Goal: Task Accomplishment & Management: Complete application form

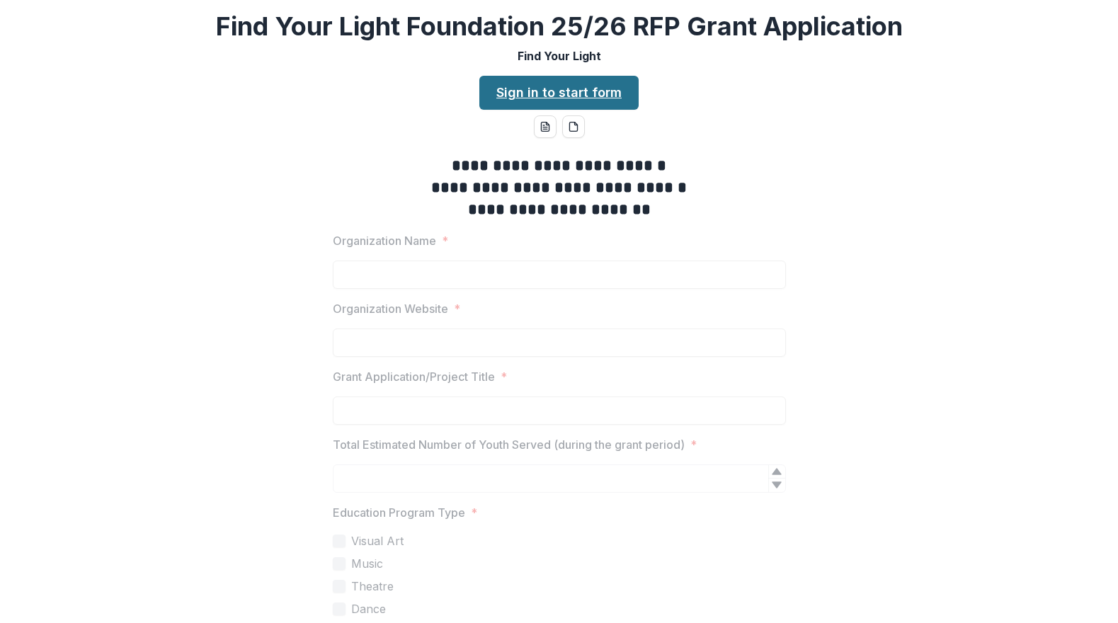
click at [530, 90] on link "Sign in to start form" at bounding box center [558, 93] width 159 height 34
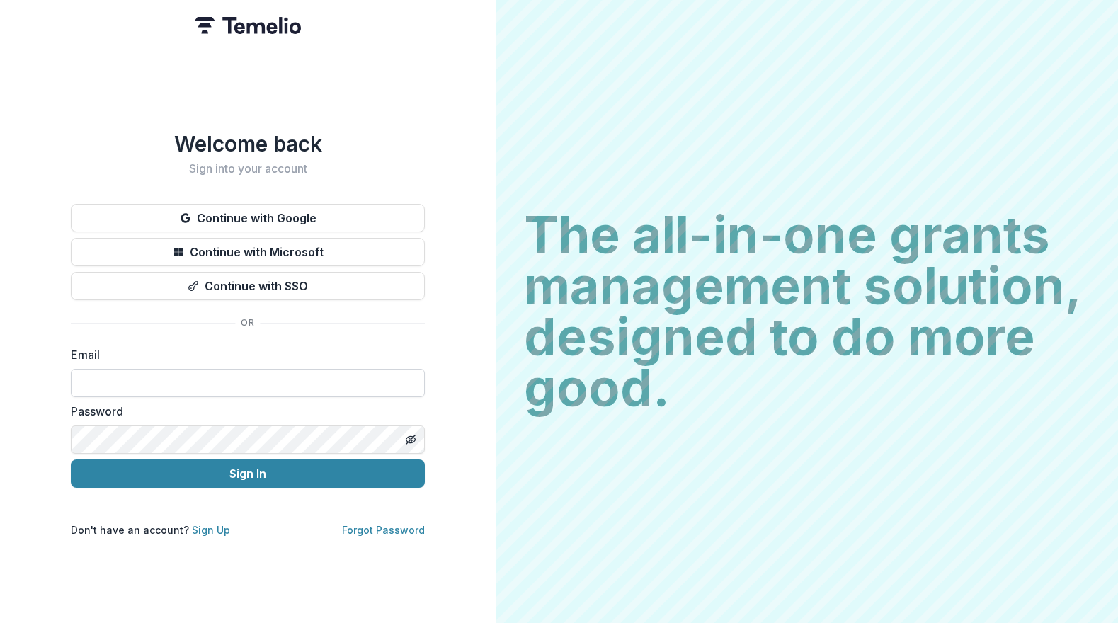
click at [176, 382] on input at bounding box center [248, 383] width 354 height 28
type input "**********"
click at [211, 469] on button "Sign In" at bounding box center [248, 474] width 354 height 28
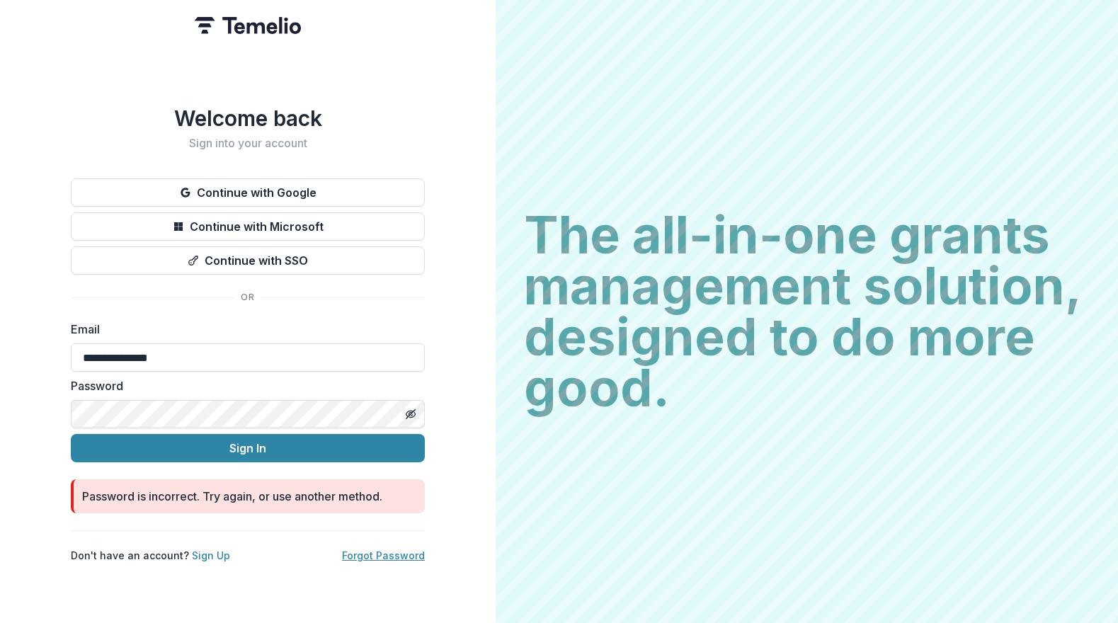
click at [397, 550] on link "Forgot Password" at bounding box center [383, 556] width 83 height 12
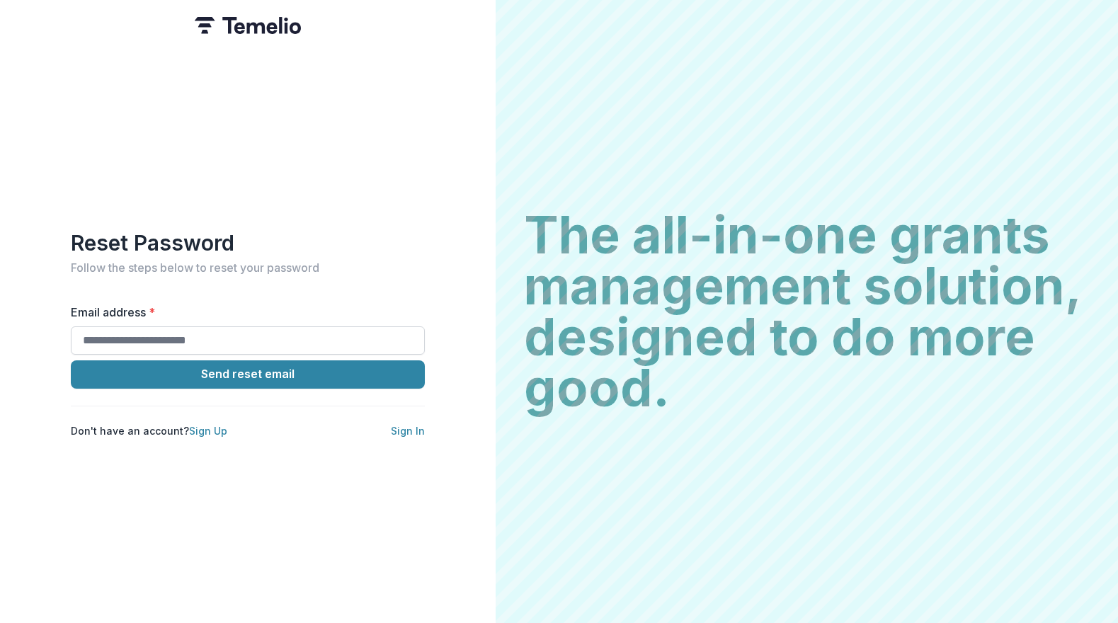
click at [169, 336] on input "Email address *" at bounding box center [248, 340] width 354 height 28
type input "**********"
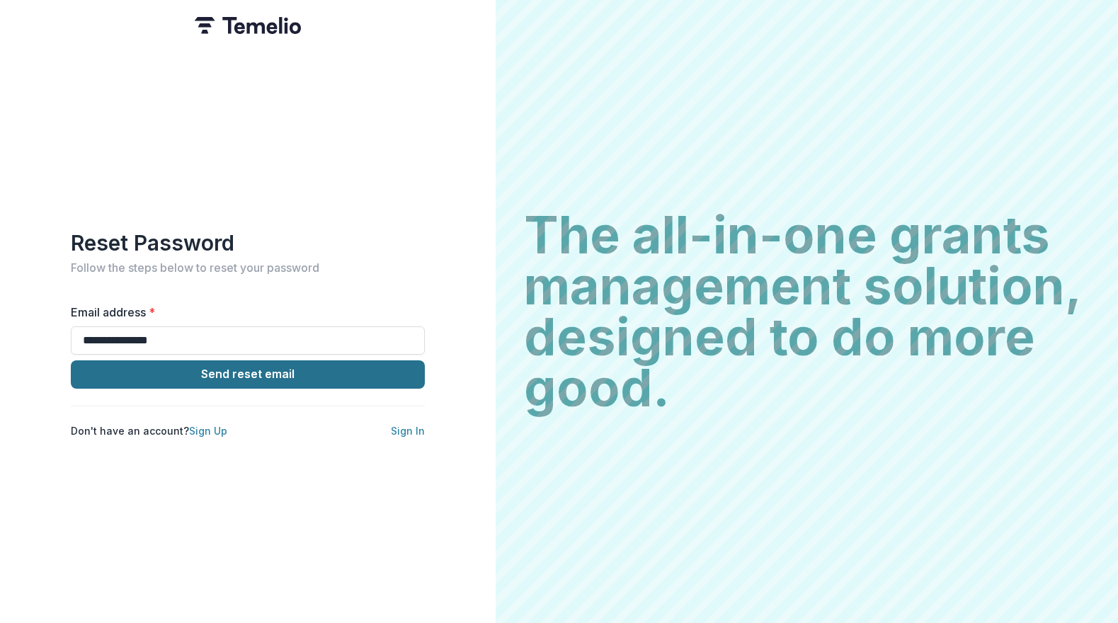
click at [183, 370] on button "Send reset email" at bounding box center [248, 374] width 354 height 28
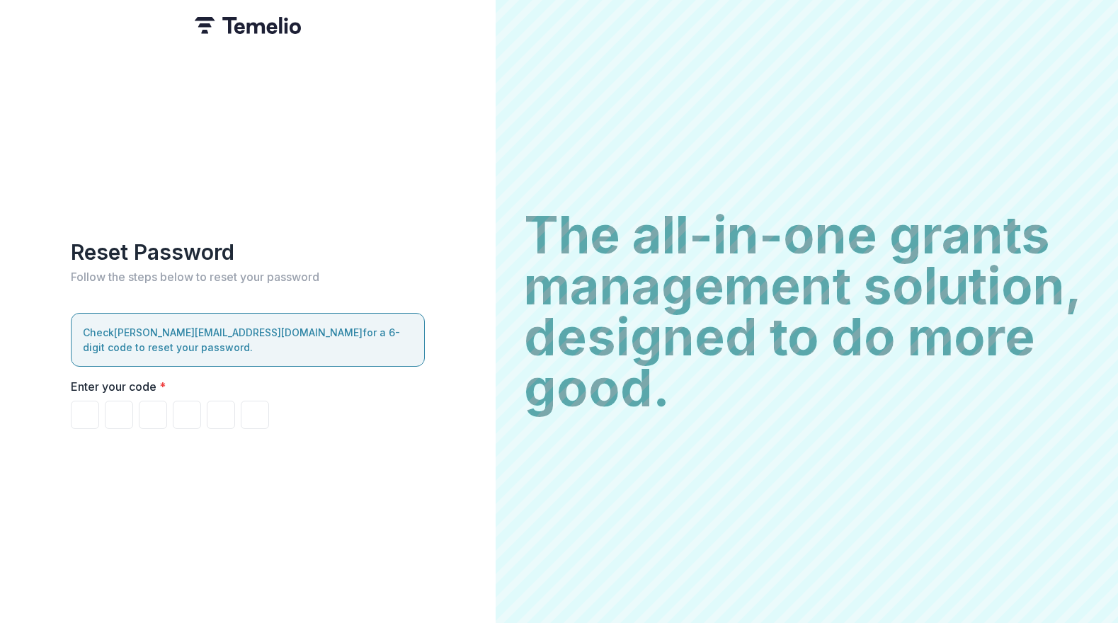
type input "*"
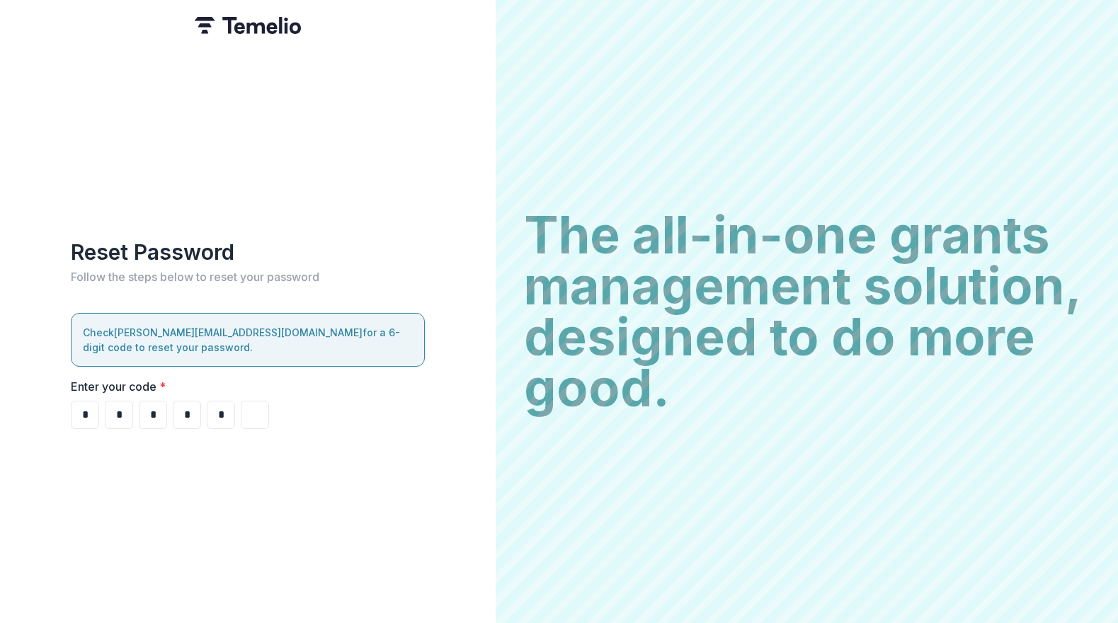
type input "*"
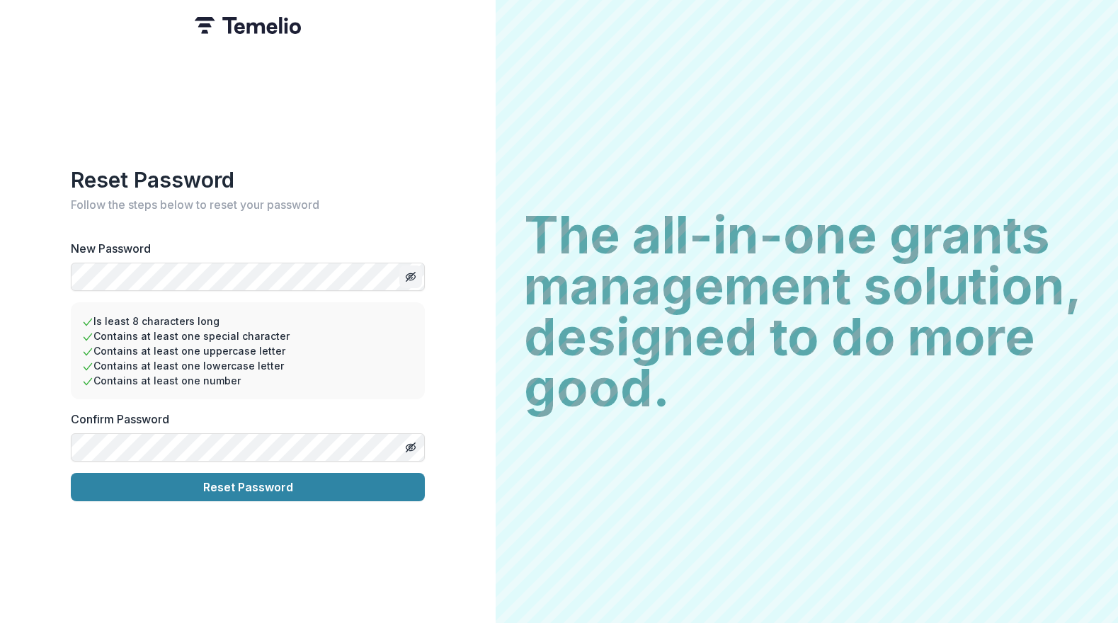
click at [414, 271] on icon "Toggle password visibility" at bounding box center [410, 276] width 11 height 11
click at [51, 272] on div "Reset Password Follow the steps below to reset your password New Password Is le…" at bounding box center [248, 311] width 496 height 623
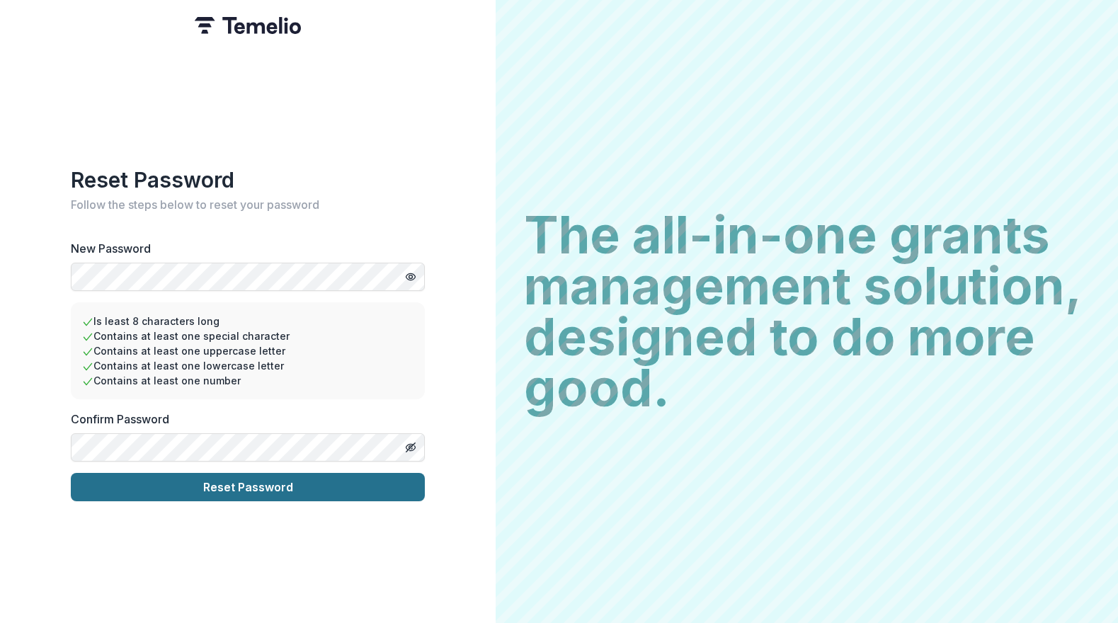
click at [157, 493] on button "Reset Password" at bounding box center [248, 487] width 354 height 28
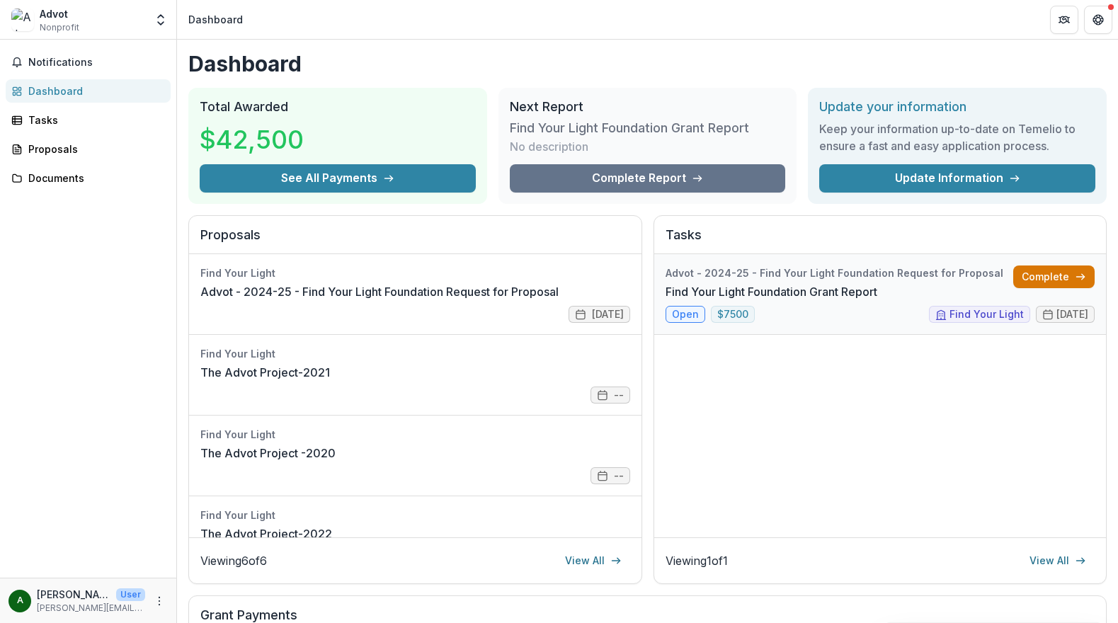
click at [1042, 271] on link "Complete" at bounding box center [1053, 277] width 81 height 23
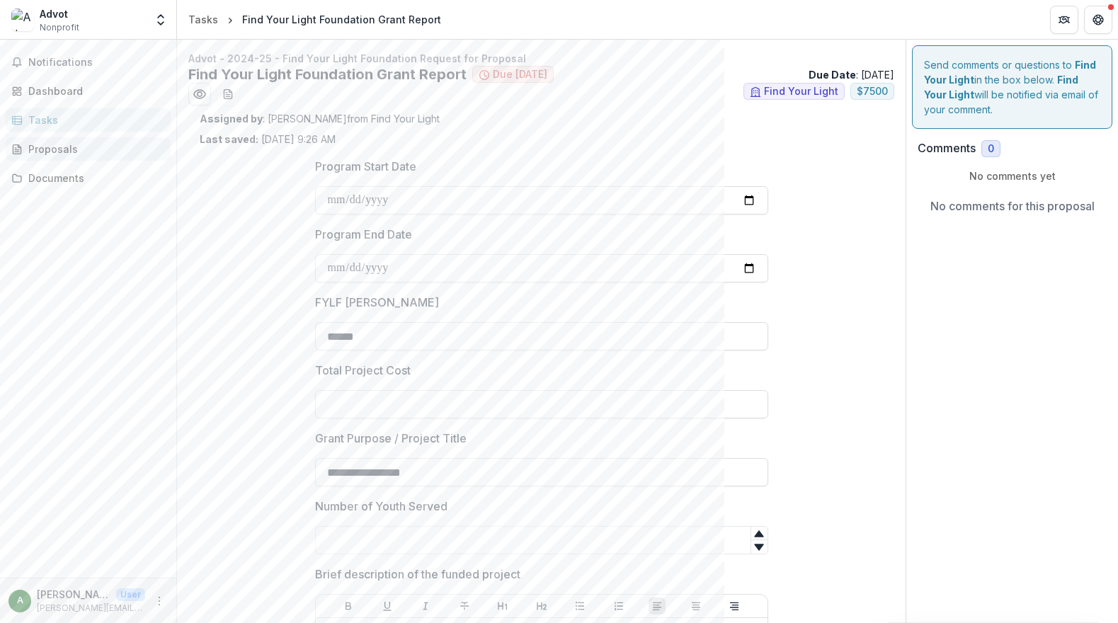
click at [58, 147] on div "Proposals" at bounding box center [93, 149] width 131 height 15
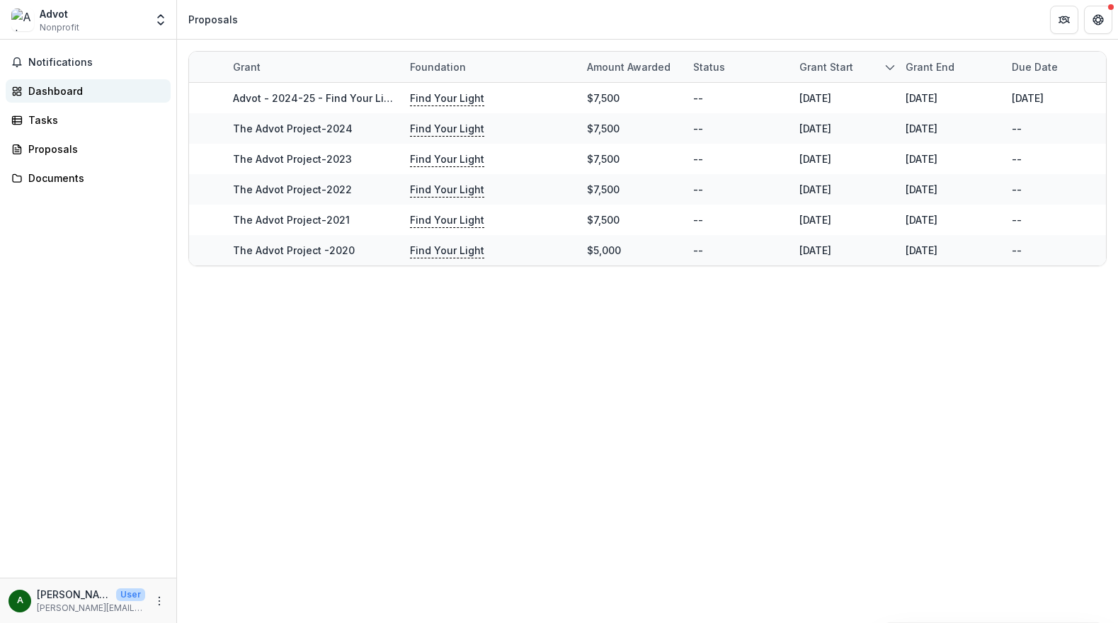
click at [60, 87] on div "Dashboard" at bounding box center [93, 91] width 131 height 15
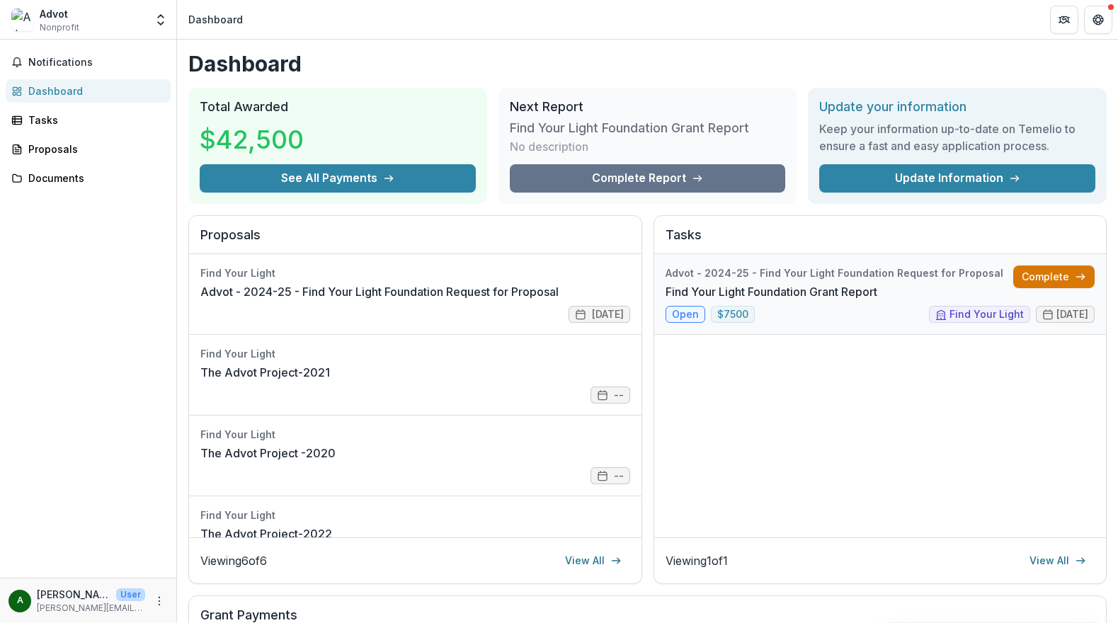
click at [1049, 271] on link "Complete" at bounding box center [1053, 277] width 81 height 23
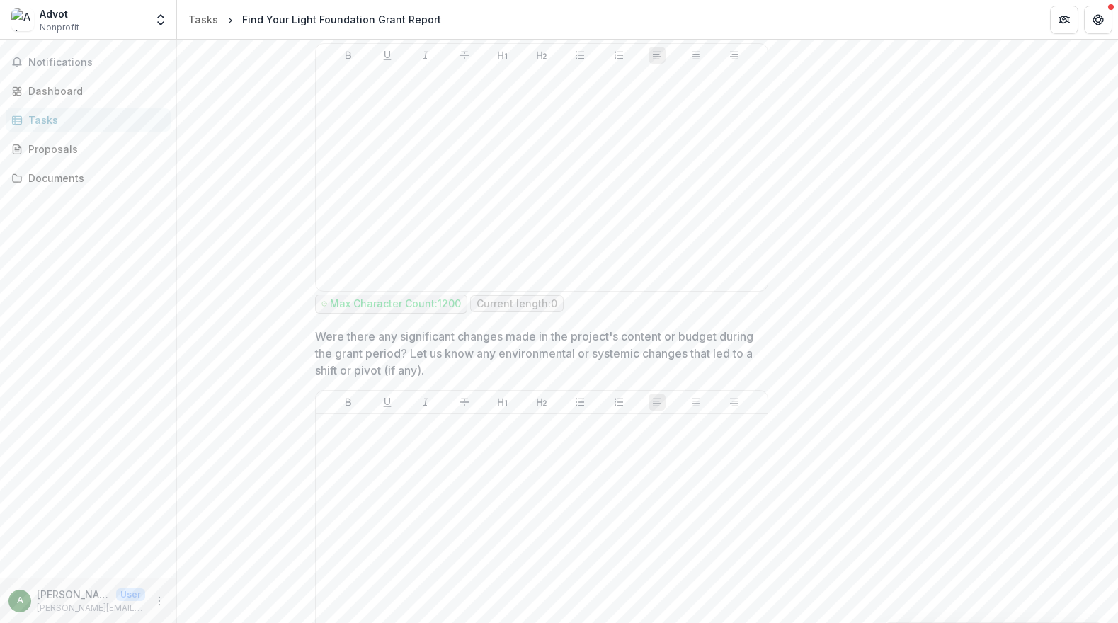
scroll to position [179, 0]
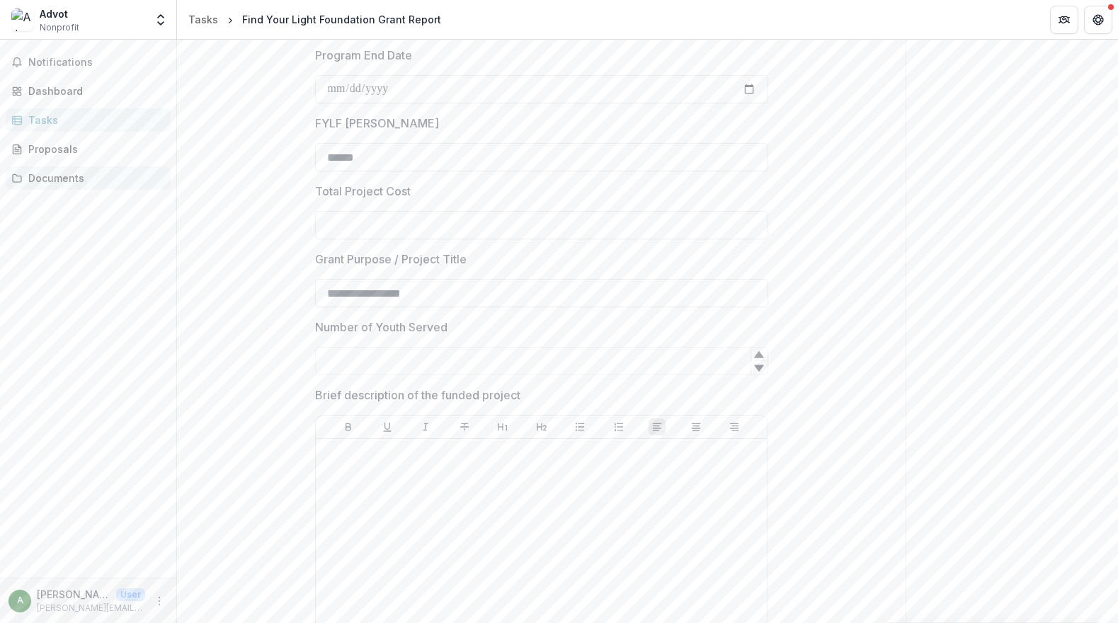
click at [40, 171] on div "Documents" at bounding box center [93, 178] width 131 height 15
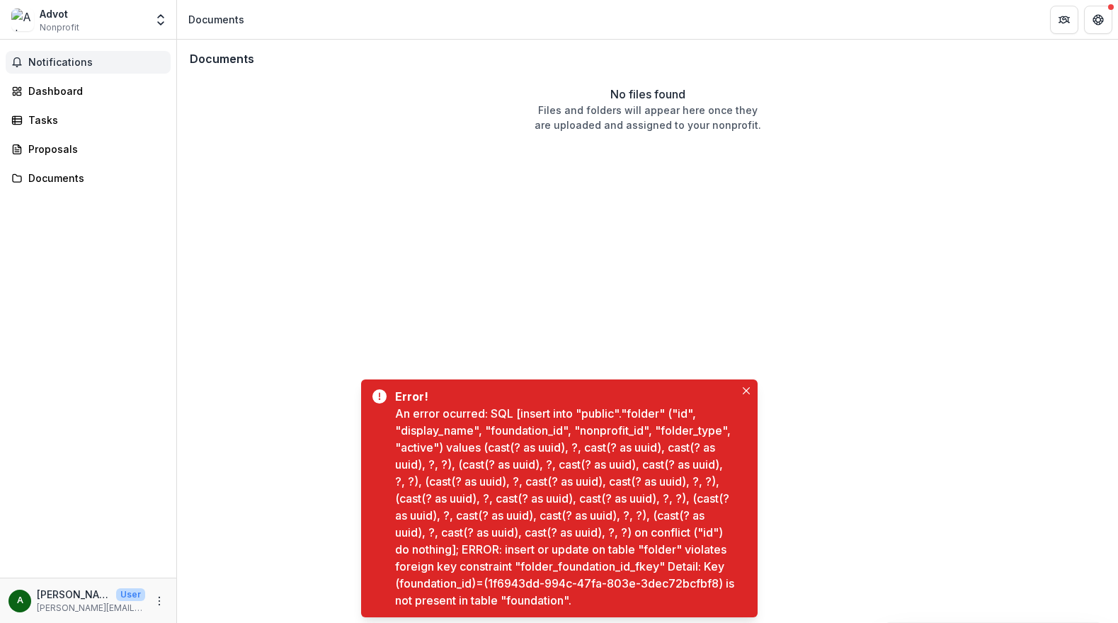
click at [64, 54] on button "Notifications" at bounding box center [88, 62] width 165 height 23
click at [55, 92] on div "Dashboard" at bounding box center [93, 91] width 131 height 15
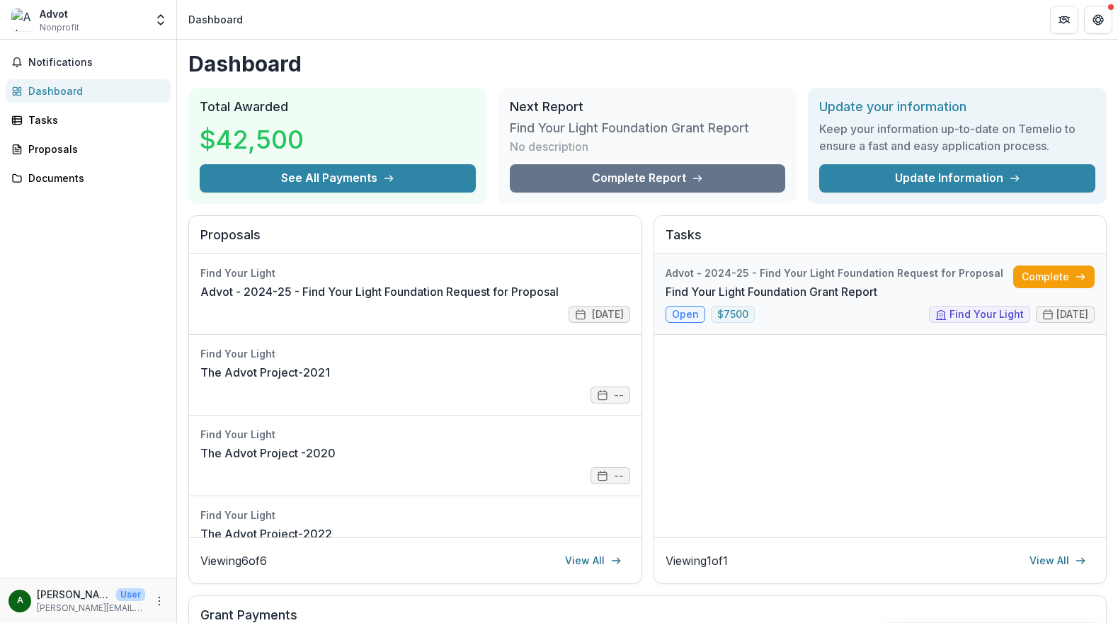
click at [855, 283] on link "Find Your Light Foundation Grant Report" at bounding box center [772, 291] width 212 height 17
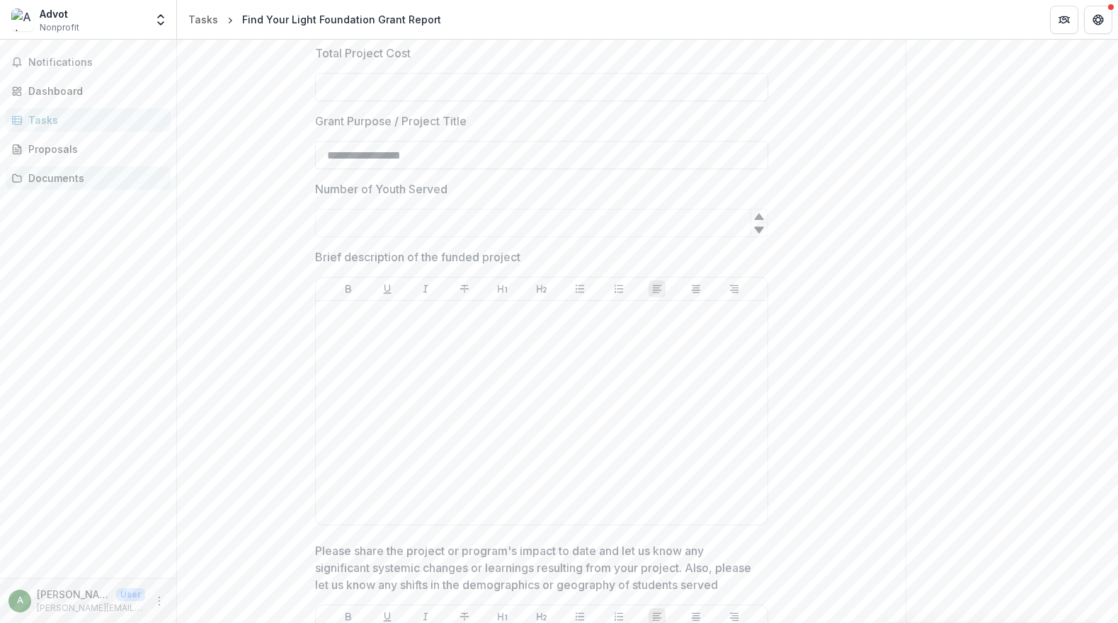
scroll to position [291, 0]
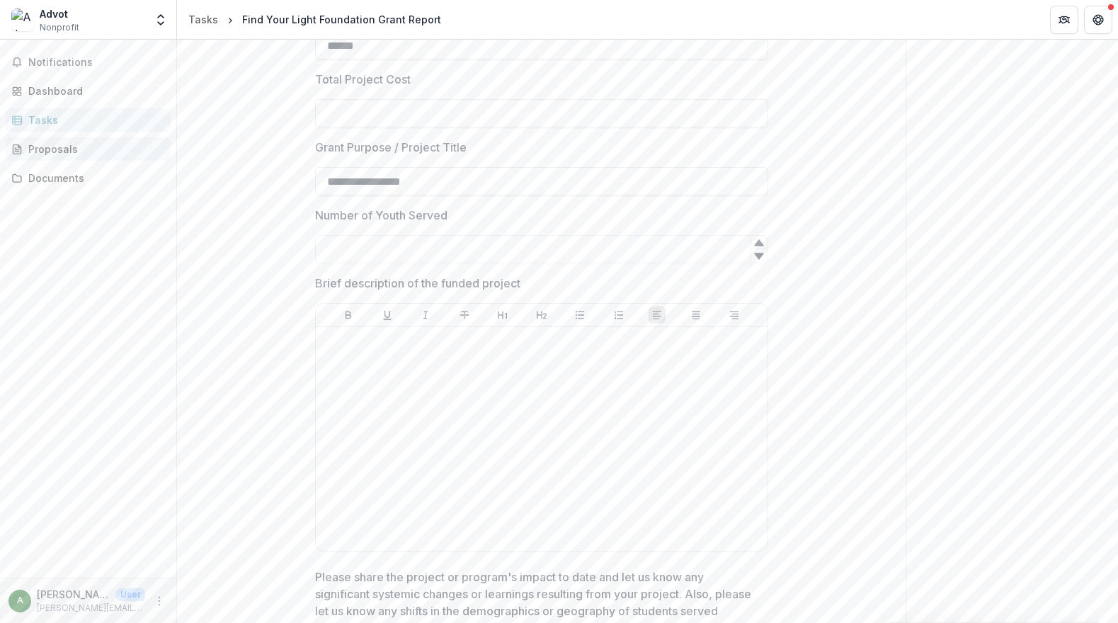
click at [33, 142] on div "Proposals" at bounding box center [93, 149] width 131 height 15
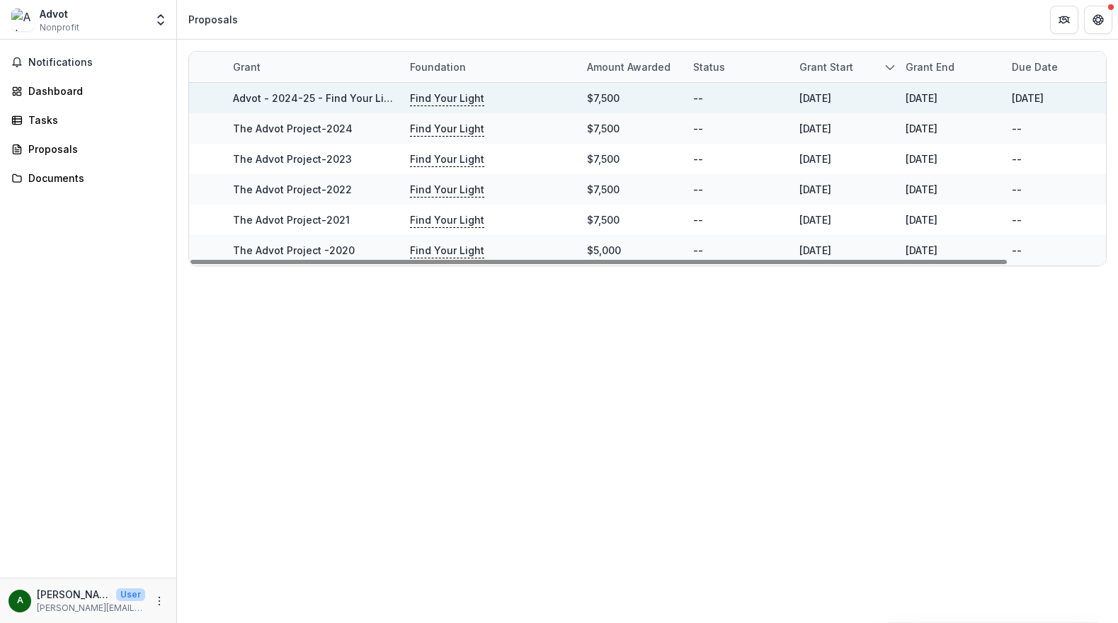
click at [453, 98] on p "Find Your Light" at bounding box center [447, 99] width 74 height 16
click at [342, 97] on link "Advot - 2024-25 - Find Your Light Foundation Request for Proposal" at bounding box center [400, 98] width 334 height 12
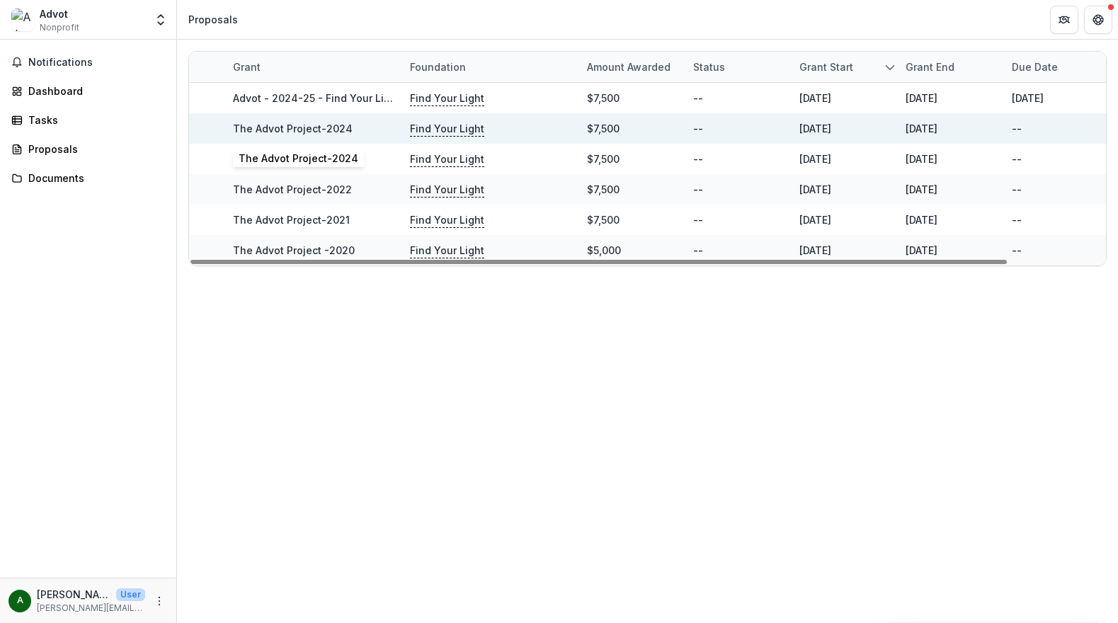
click at [292, 128] on link "The Advot Project-2024" at bounding box center [293, 129] width 120 height 12
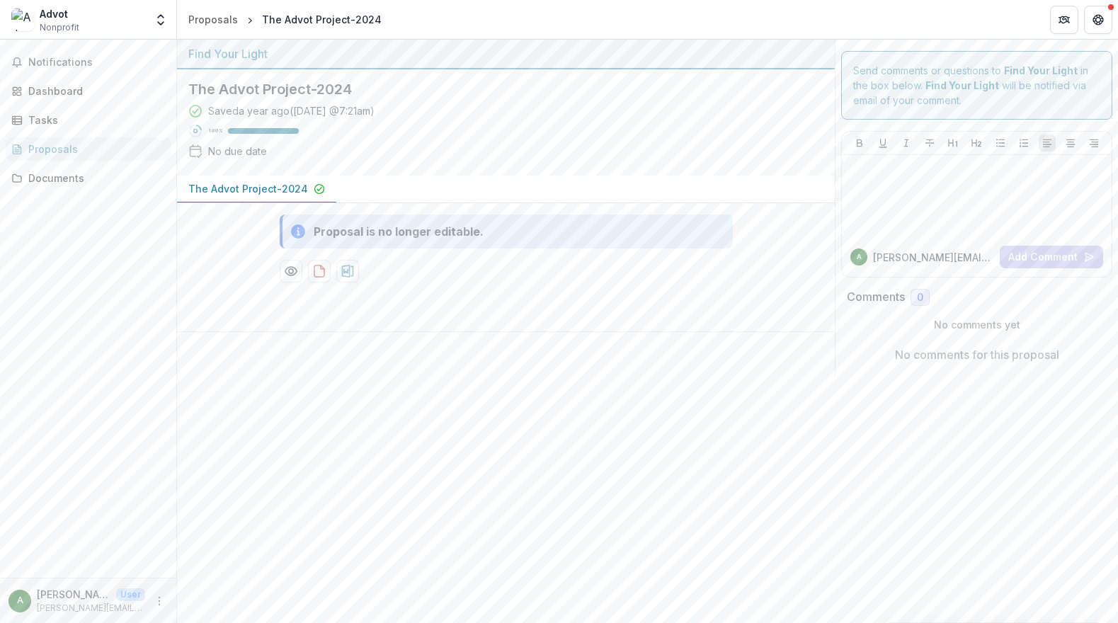
click at [52, 147] on div "Proposals" at bounding box center [93, 149] width 131 height 15
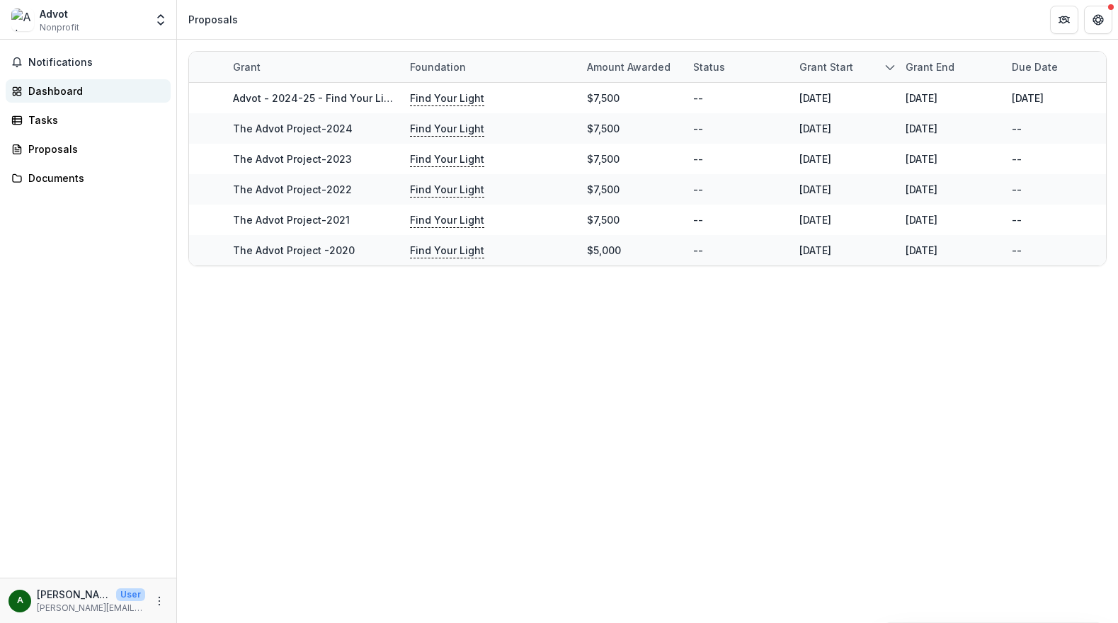
click at [52, 92] on div "Dashboard" at bounding box center [93, 91] width 131 height 15
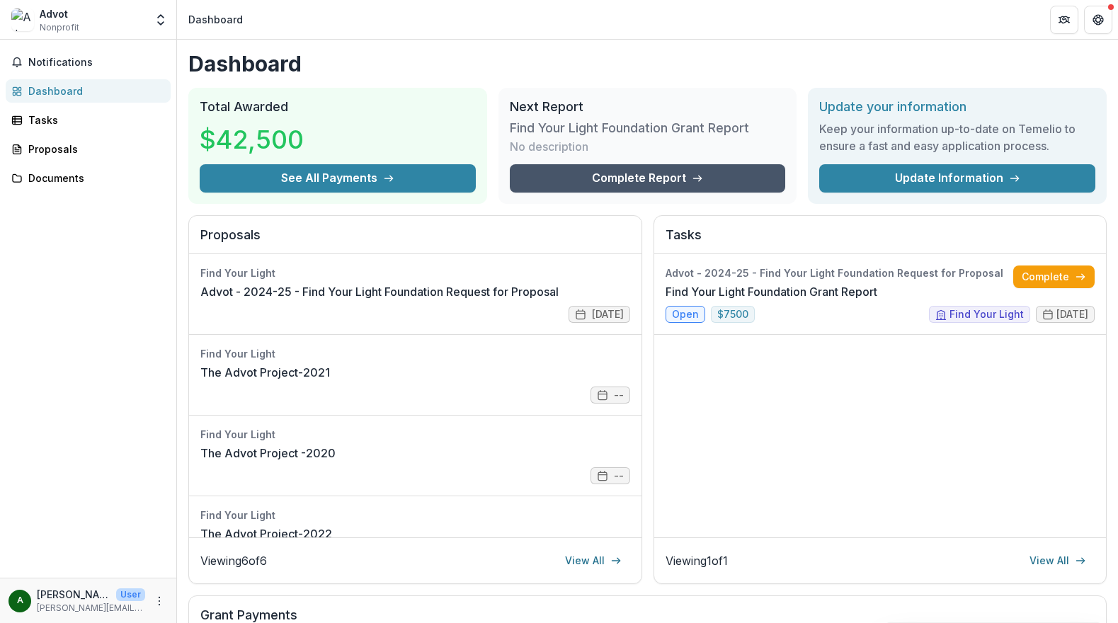
click at [601, 171] on link "Complete Report" at bounding box center [648, 178] width 276 height 28
